Goal: Check status

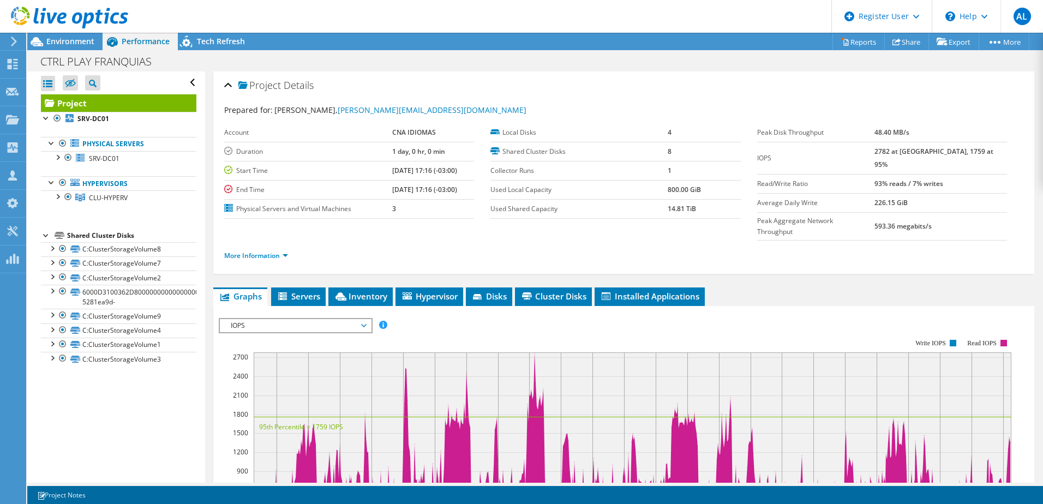
click at [48, 19] on use at bounding box center [69, 18] width 117 height 22
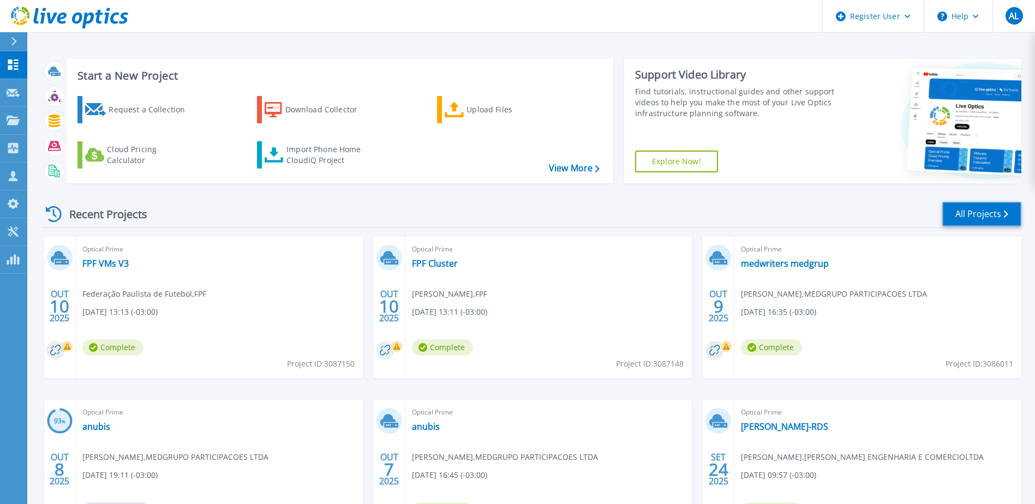
click at [965, 212] on link "All Projects" at bounding box center [982, 214] width 79 height 25
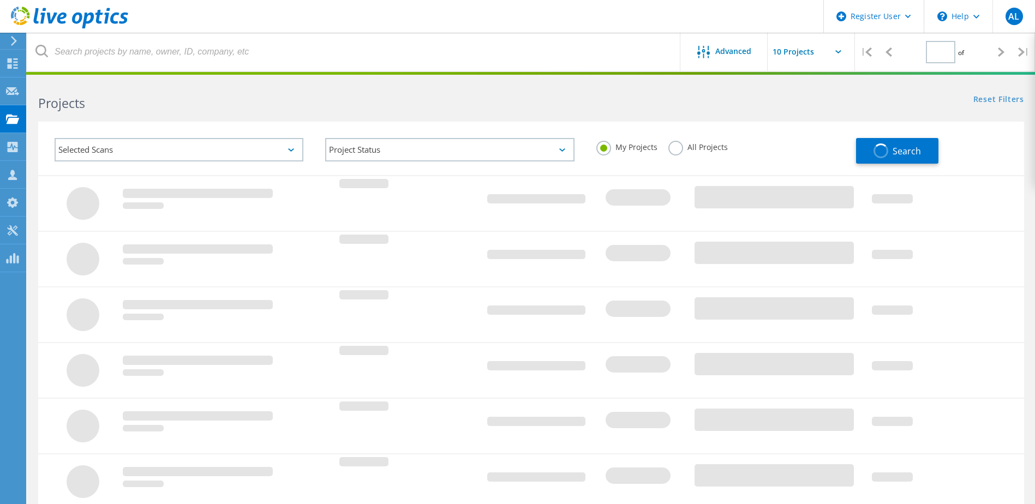
type input "1"
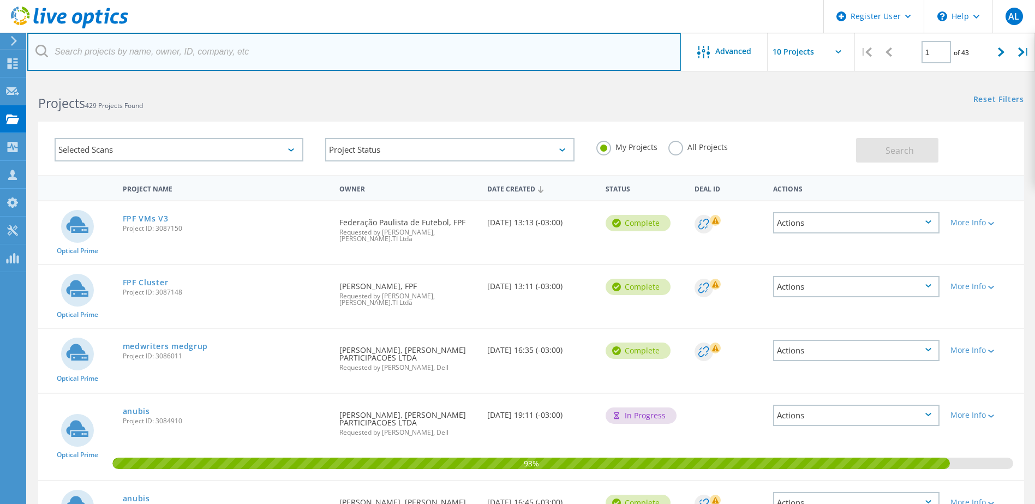
click at [178, 63] on input "text" at bounding box center [354, 52] width 654 height 38
type input "crs"
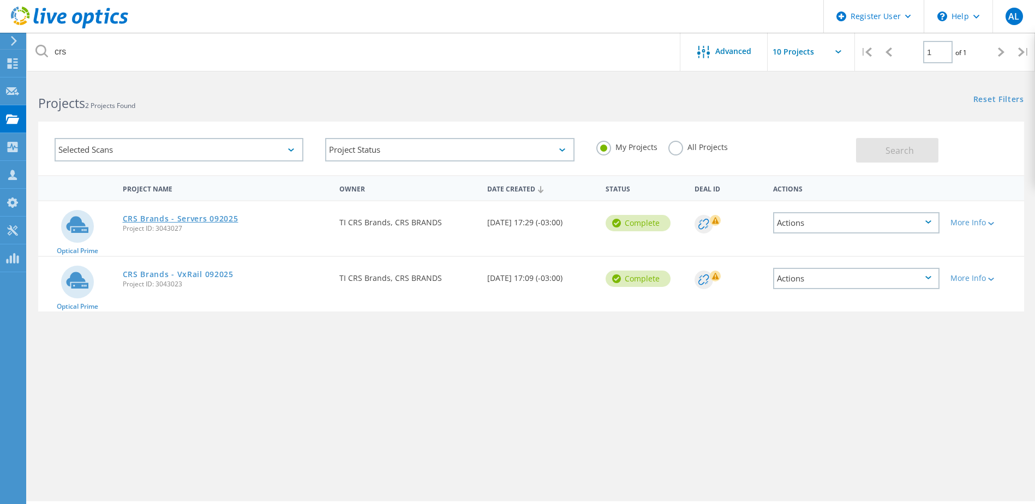
click at [217, 223] on link "CRS Brands - Servers 092025" at bounding box center [181, 219] width 116 height 8
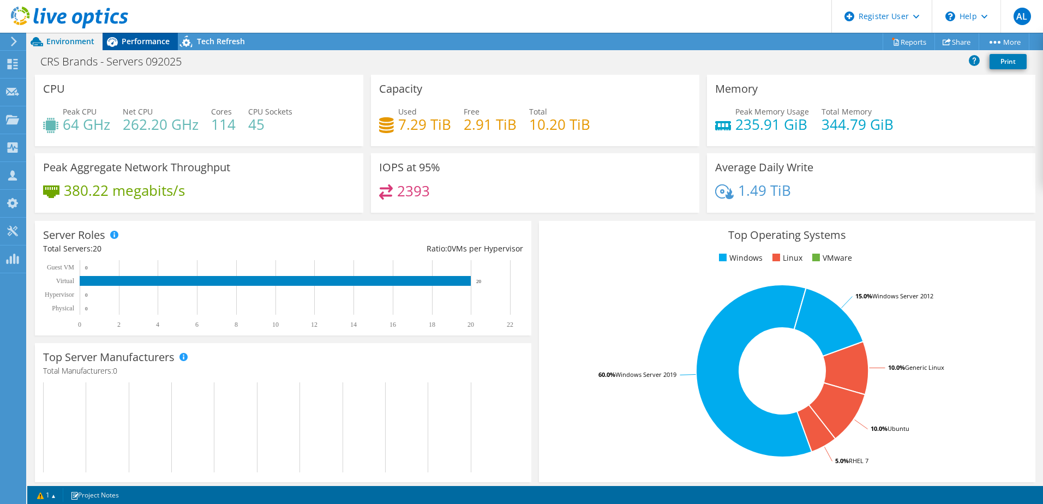
click at [158, 46] on span "Performance" at bounding box center [146, 41] width 48 height 10
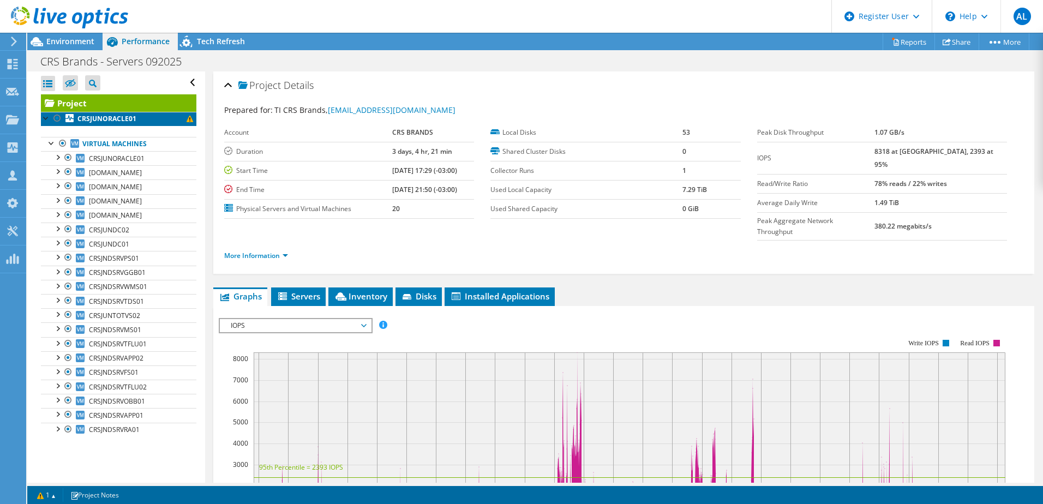
click at [187, 122] on span at bounding box center [190, 119] width 7 height 7
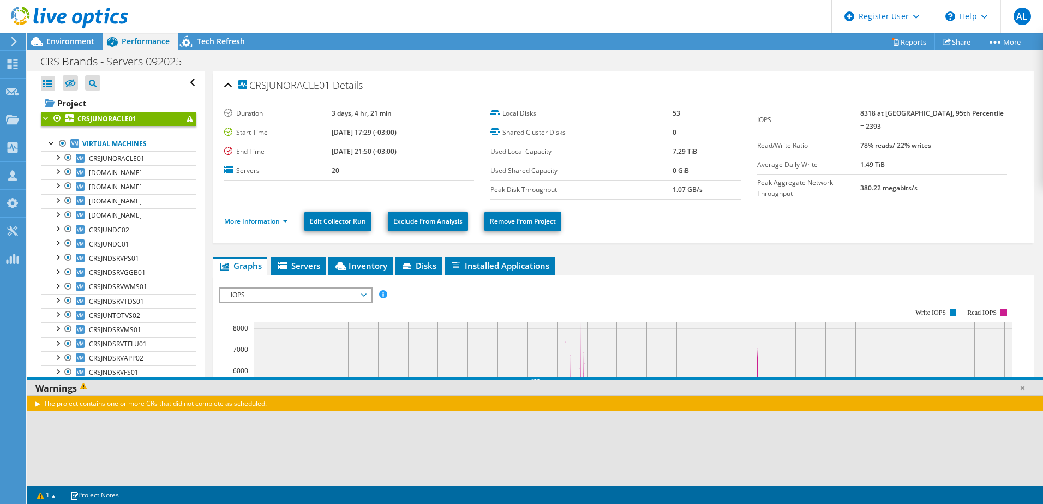
click at [193, 400] on div "The project contains one or more CRs that did not complete as scheduled." at bounding box center [535, 404] width 1016 height 16
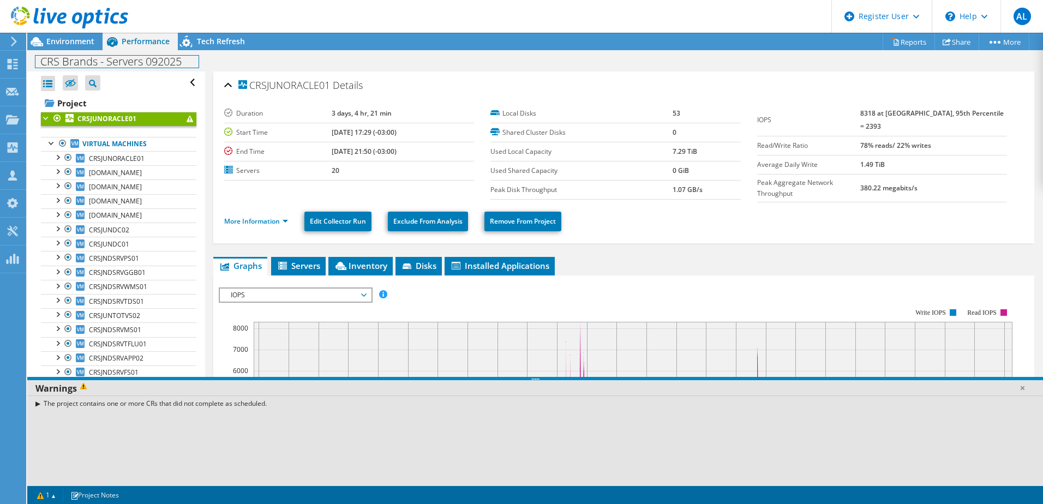
click at [56, 50] on div "CRS Brands - Servers 092025 Print" at bounding box center [535, 60] width 1016 height 21
click at [57, 45] on span "Environment" at bounding box center [70, 41] width 48 height 10
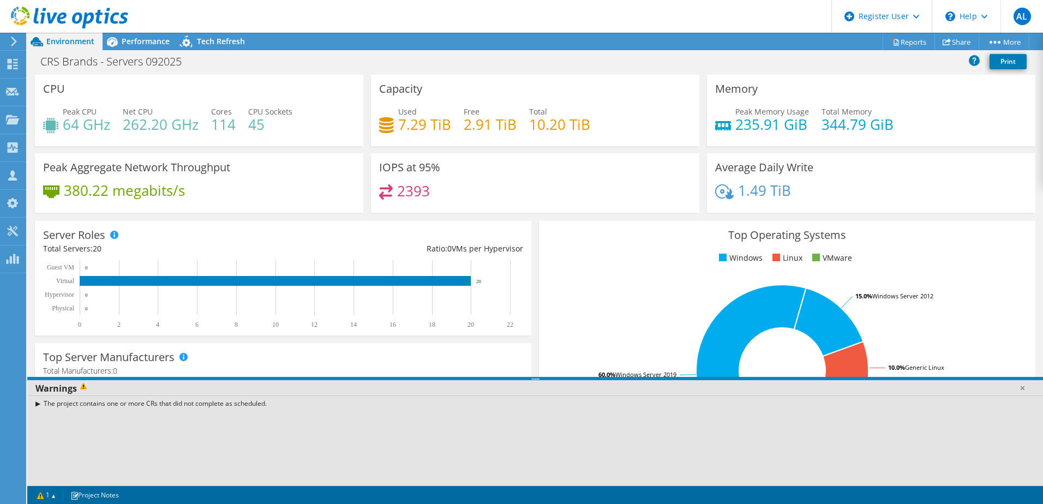
click at [127, 36] on div at bounding box center [64, 18] width 128 height 37
click at [128, 37] on span "Performance" at bounding box center [146, 41] width 48 height 10
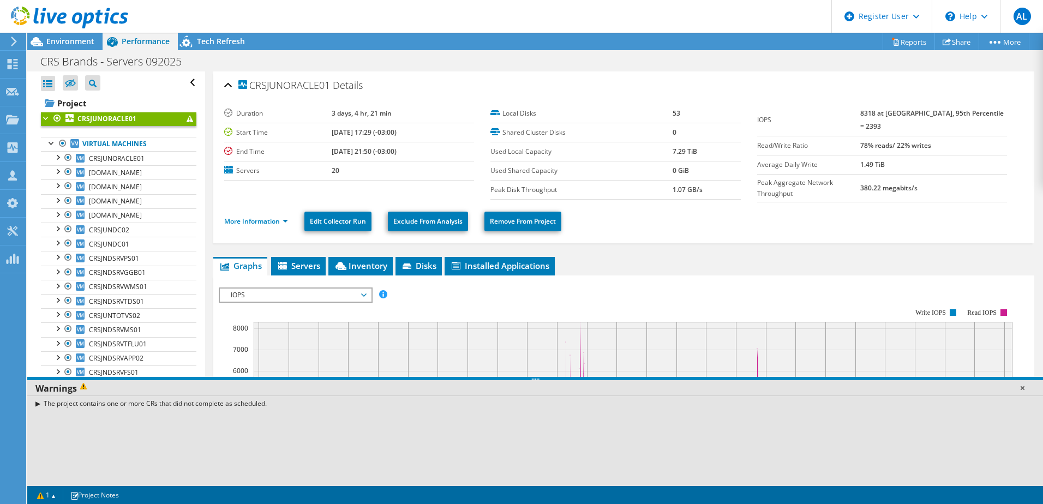
click at [1020, 390] on link at bounding box center [1022, 388] width 11 height 11
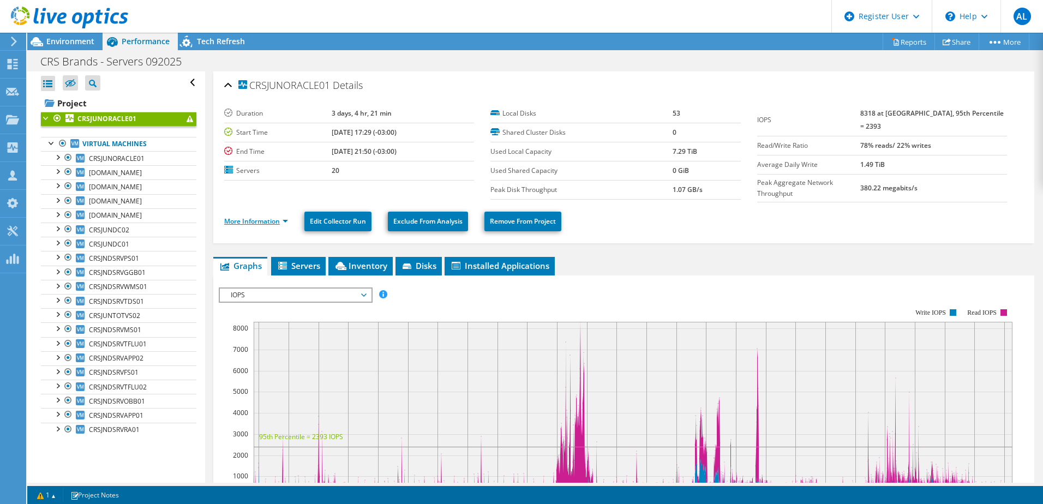
click at [259, 218] on link "More Information" at bounding box center [256, 221] width 64 height 9
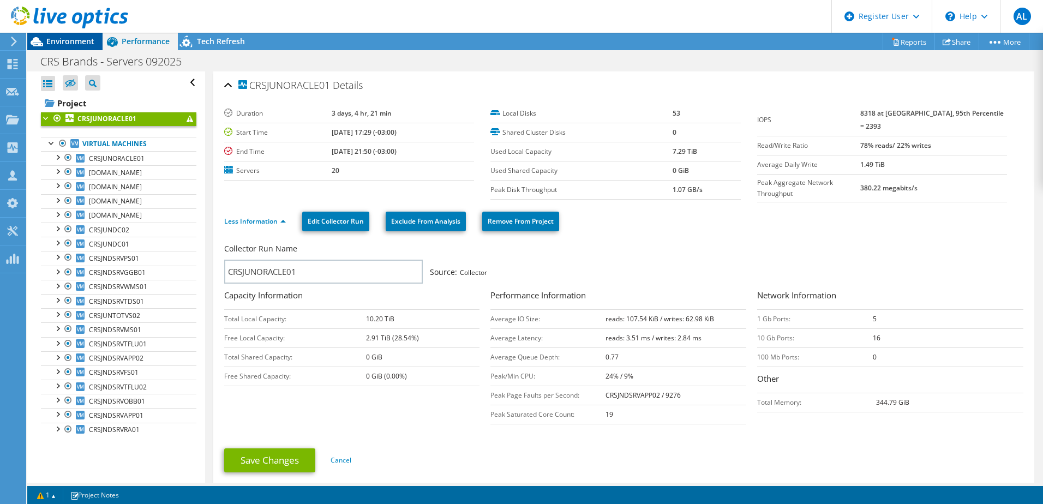
click at [54, 38] on span "Environment" at bounding box center [70, 41] width 48 height 10
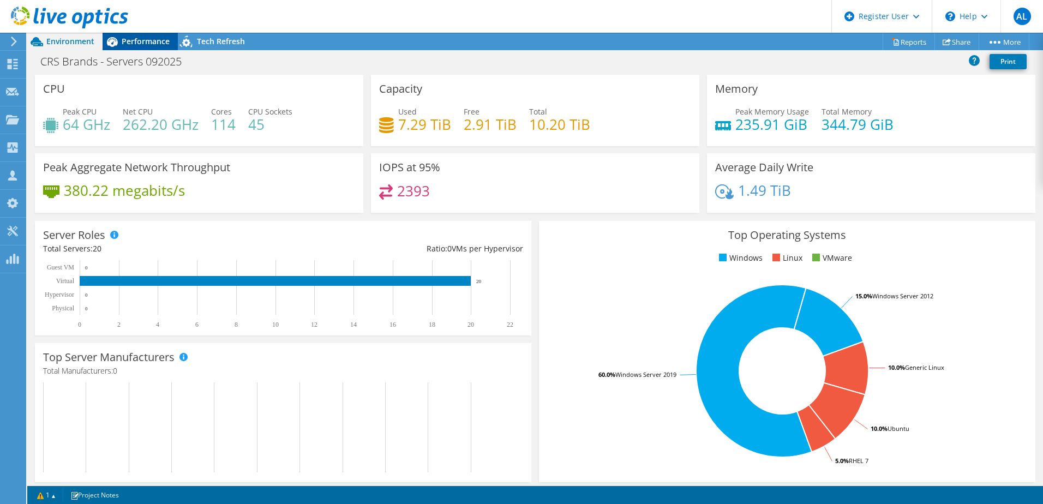
click at [150, 41] on span "Performance" at bounding box center [146, 41] width 48 height 10
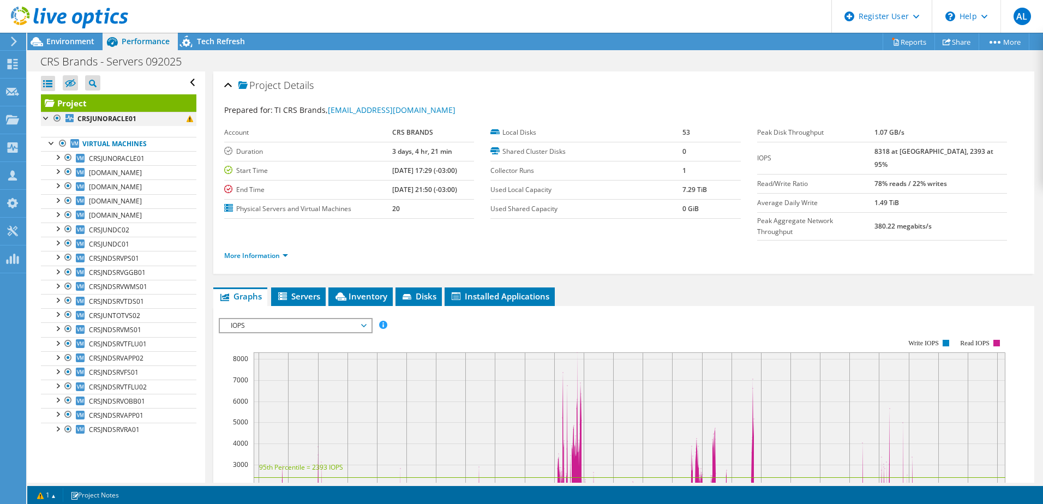
click at [47, 120] on div at bounding box center [46, 117] width 11 height 11
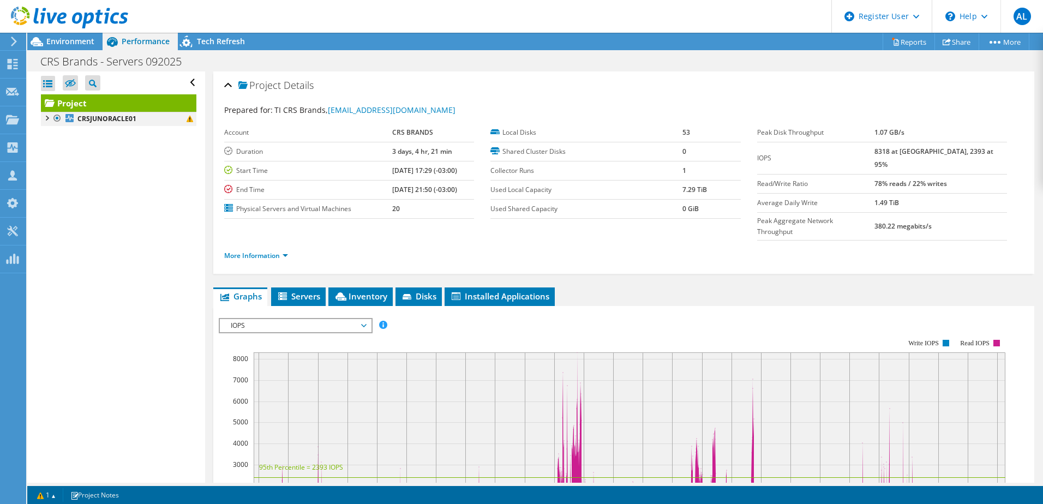
click at [47, 120] on div at bounding box center [46, 117] width 11 height 11
